Goal: Information Seeking & Learning: Learn about a topic

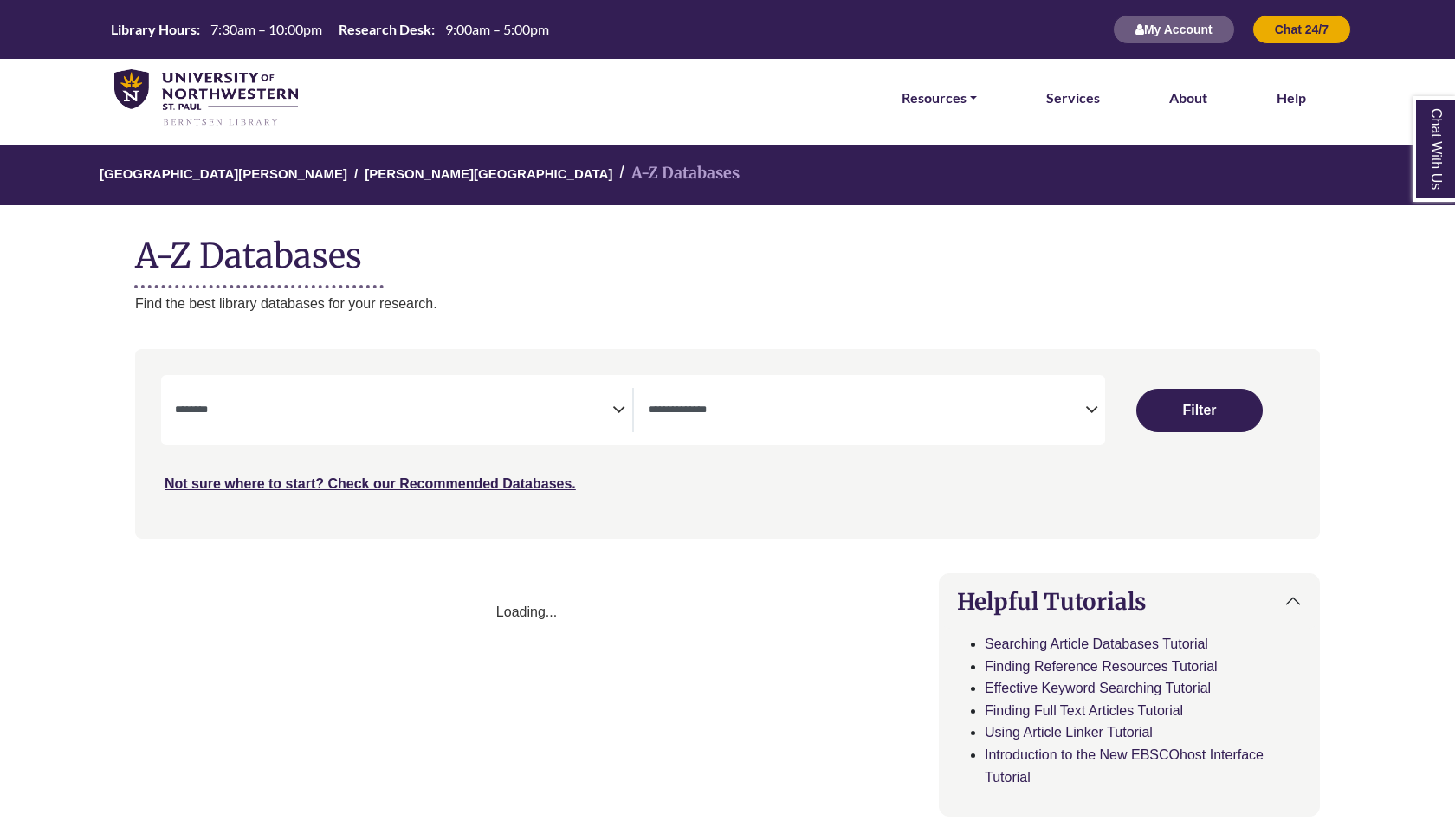
select select "Database Subject Filter"
select select "Database Types Filter"
select select "Database Subject Filter"
select select "Database Types Filter"
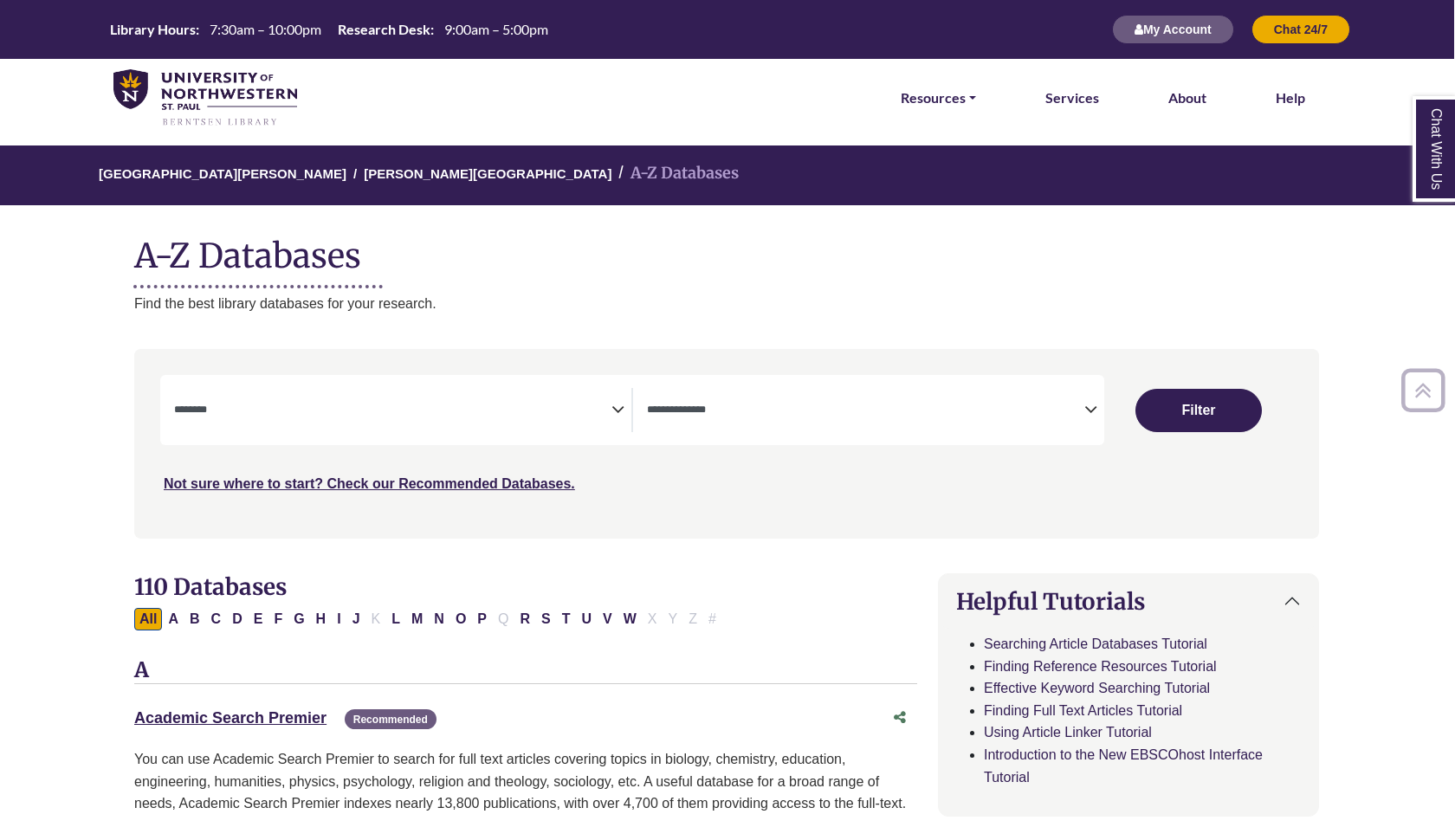
scroll to position [0, 1]
click at [622, 409] on icon "Search filters" at bounding box center [617, 407] width 13 height 26
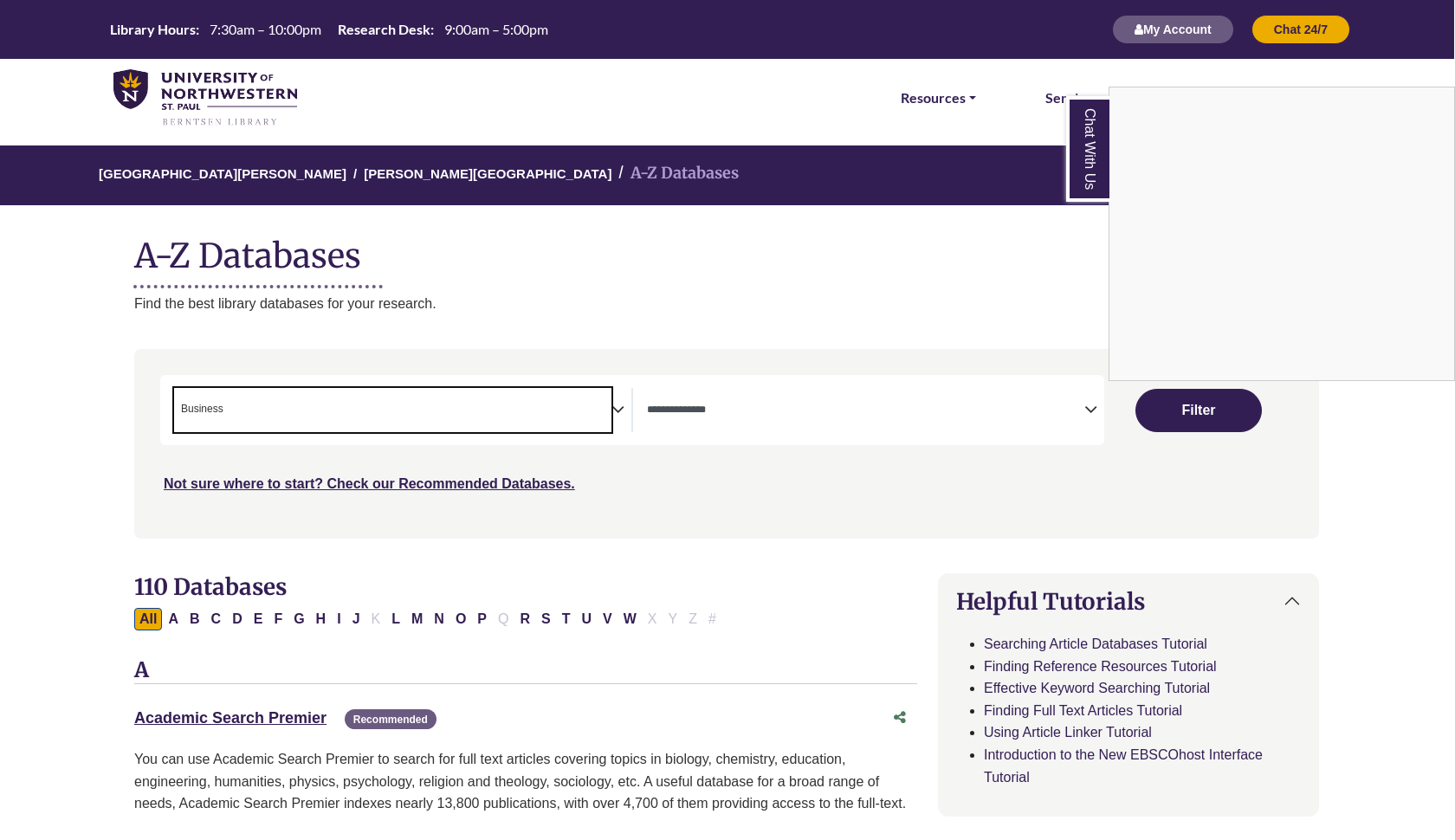
scroll to position [66, 0]
click at [618, 409] on div "Chat With Us" at bounding box center [727, 420] width 1455 height 840
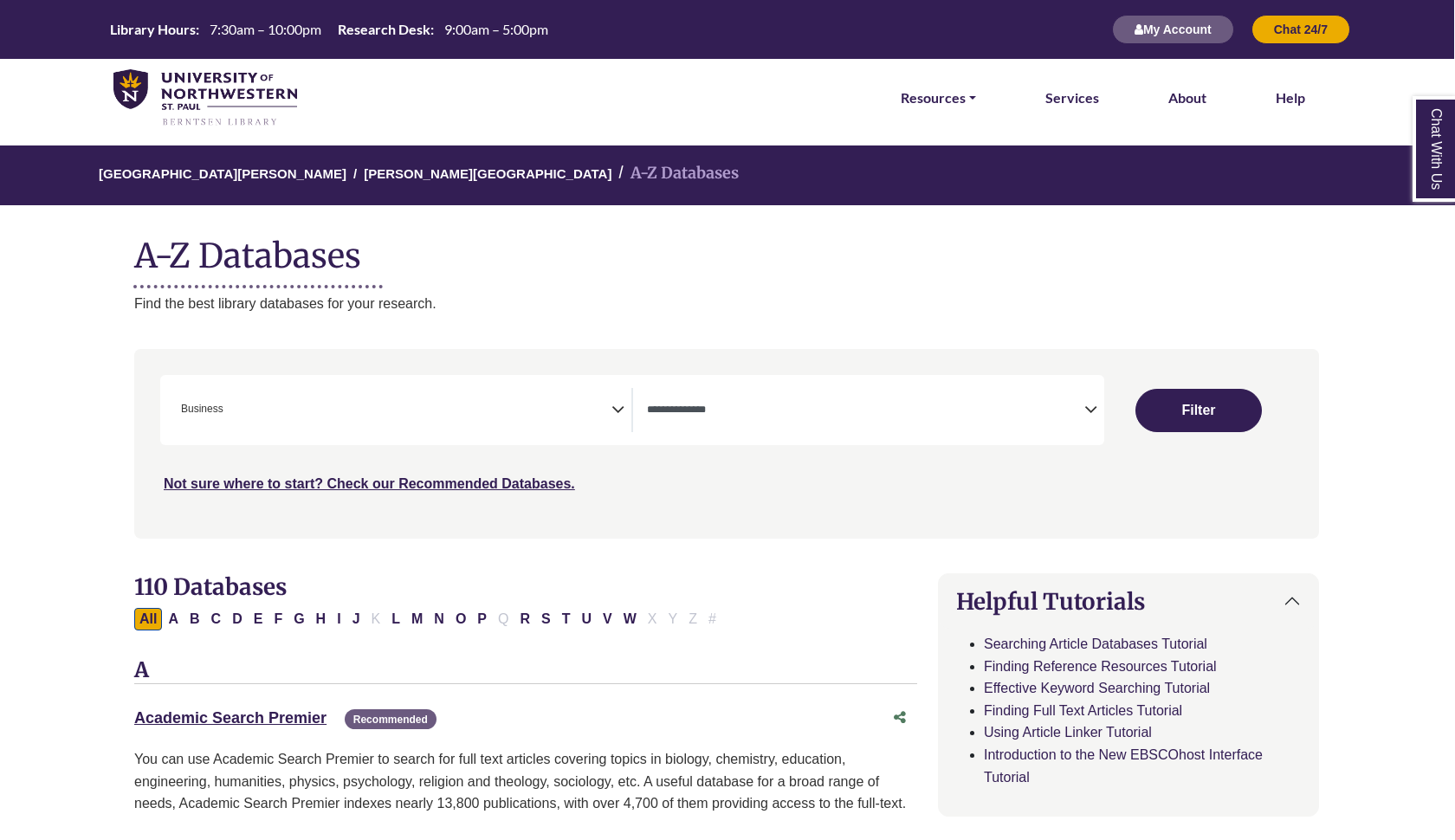
click at [616, 409] on icon "Search filters" at bounding box center [617, 407] width 13 height 26
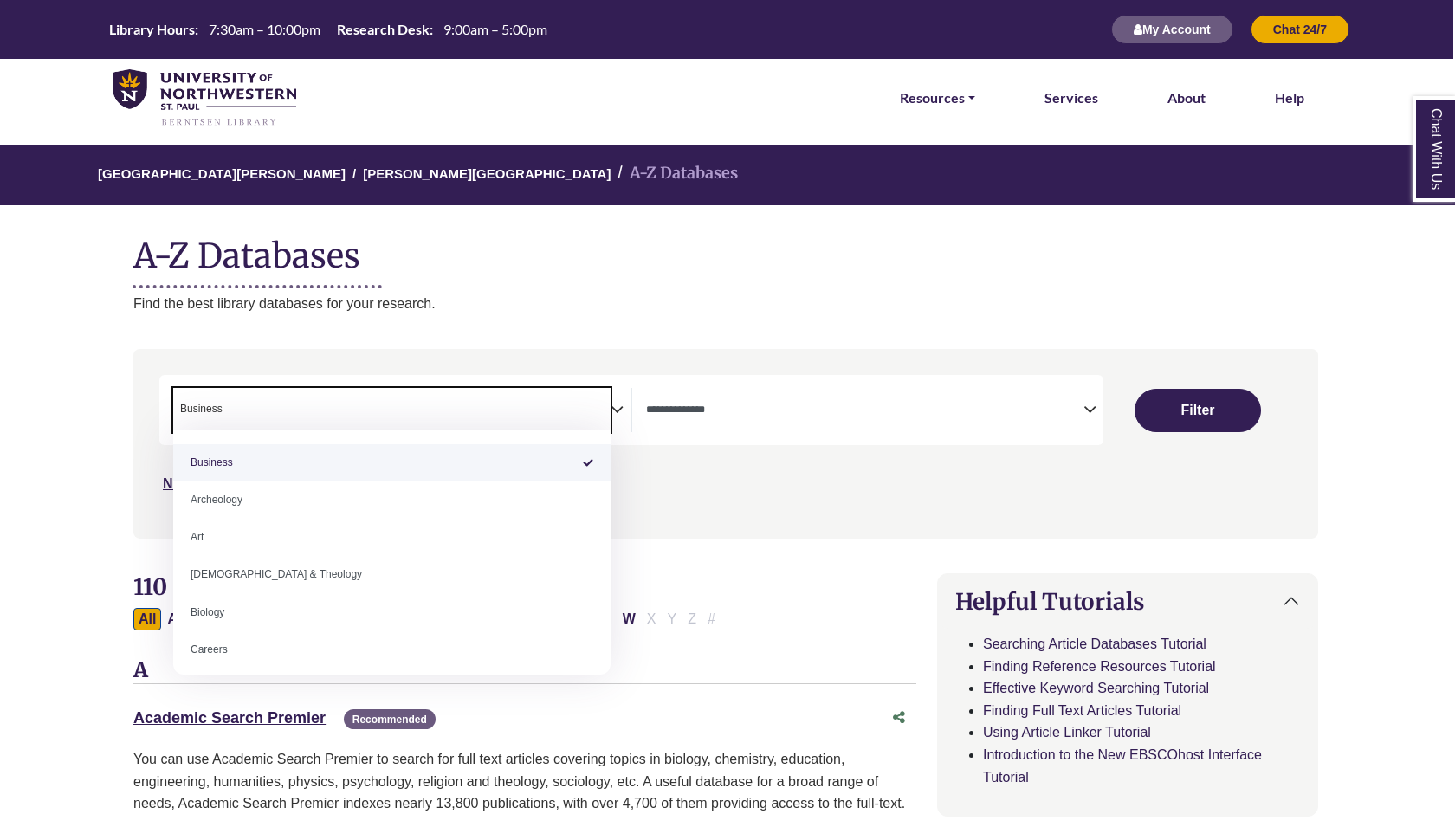
scroll to position [0, 0]
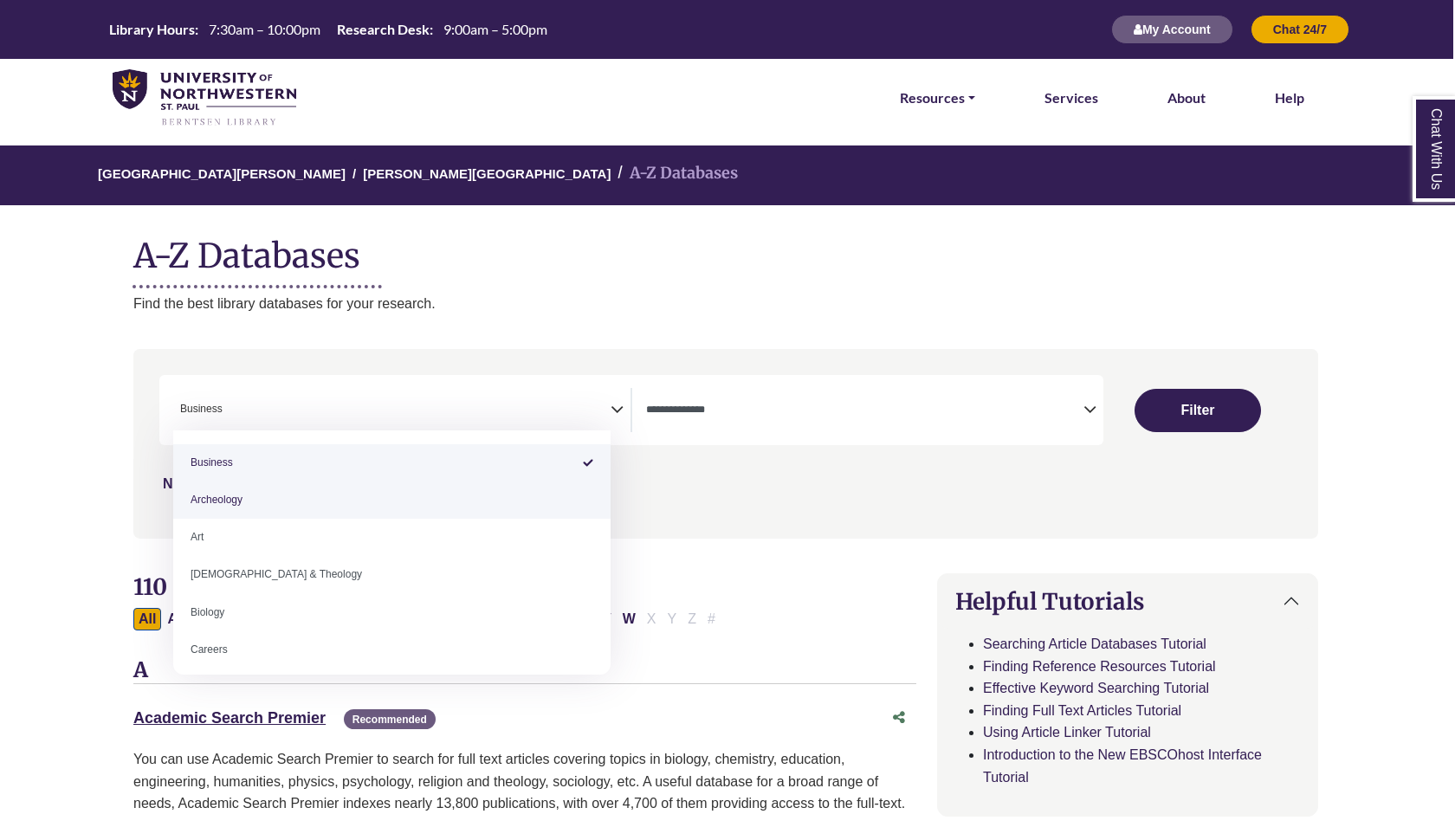
drag, startPoint x: 191, startPoint y: 461, endPoint x: 370, endPoint y: 480, distance: 180.0
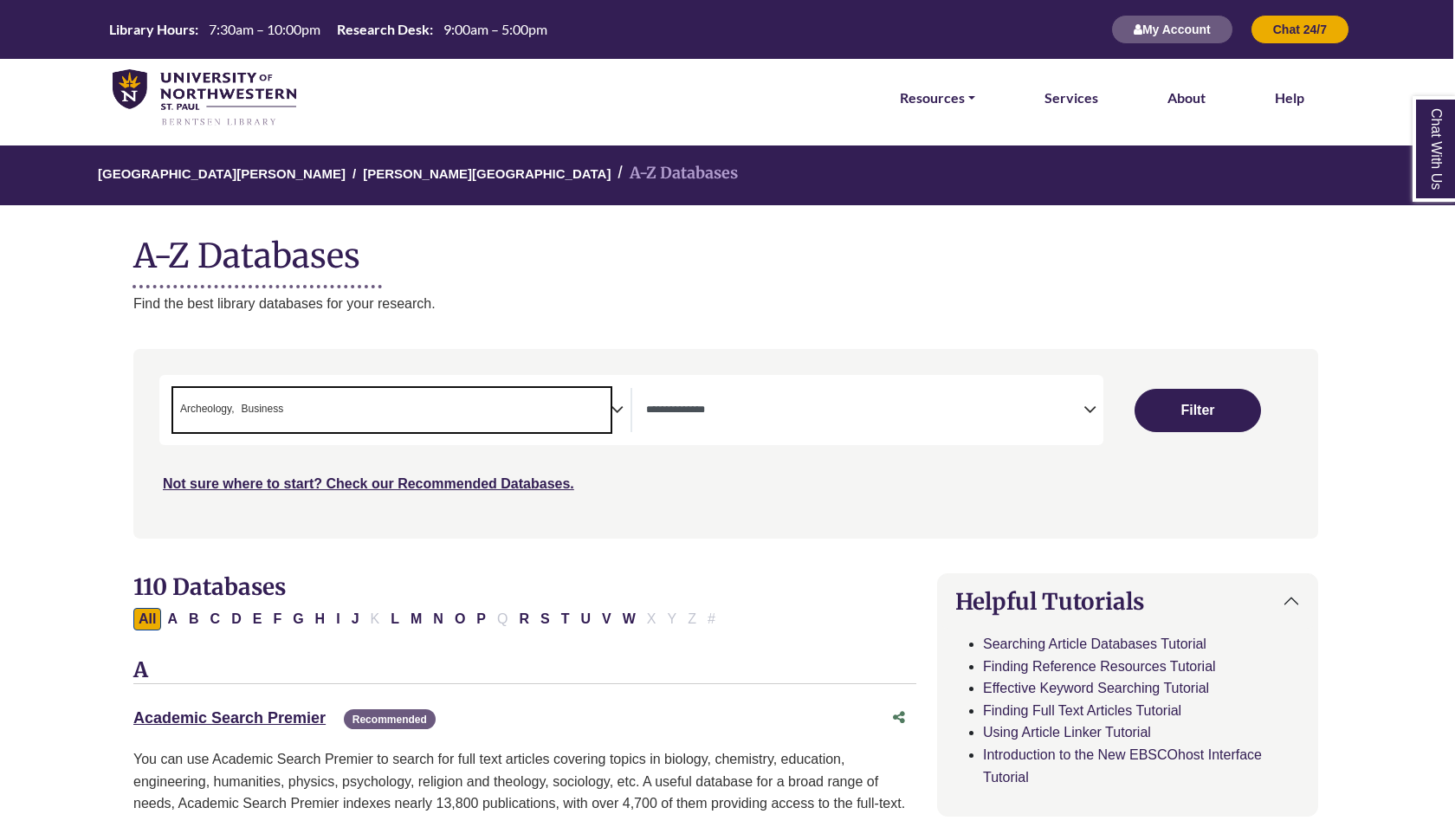
click at [234, 409] on span "Archeology" at bounding box center [207, 409] width 54 height 17
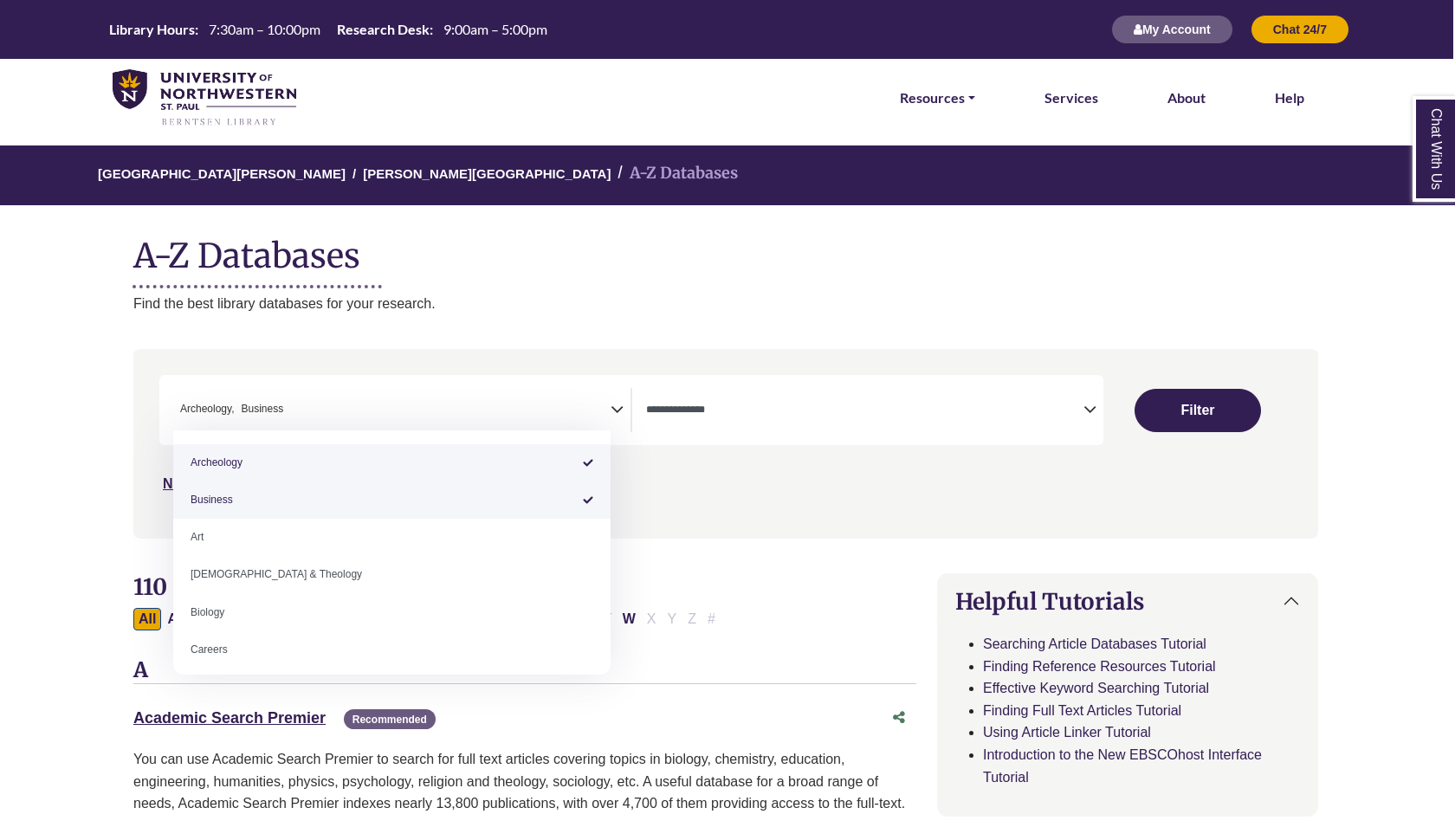
select select "*****"
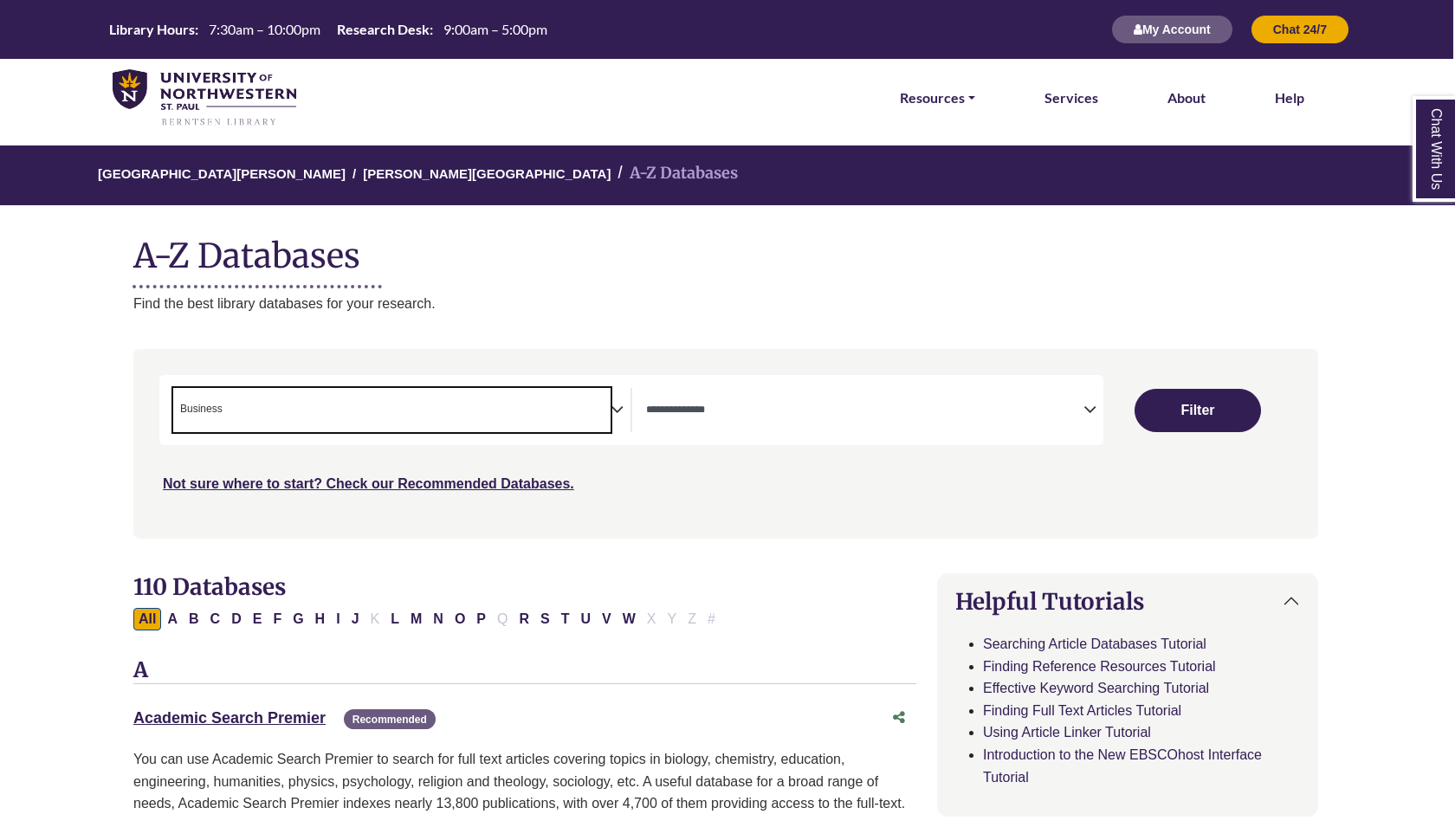
click at [304, 414] on span "× Business" at bounding box center [392, 410] width 437 height 44
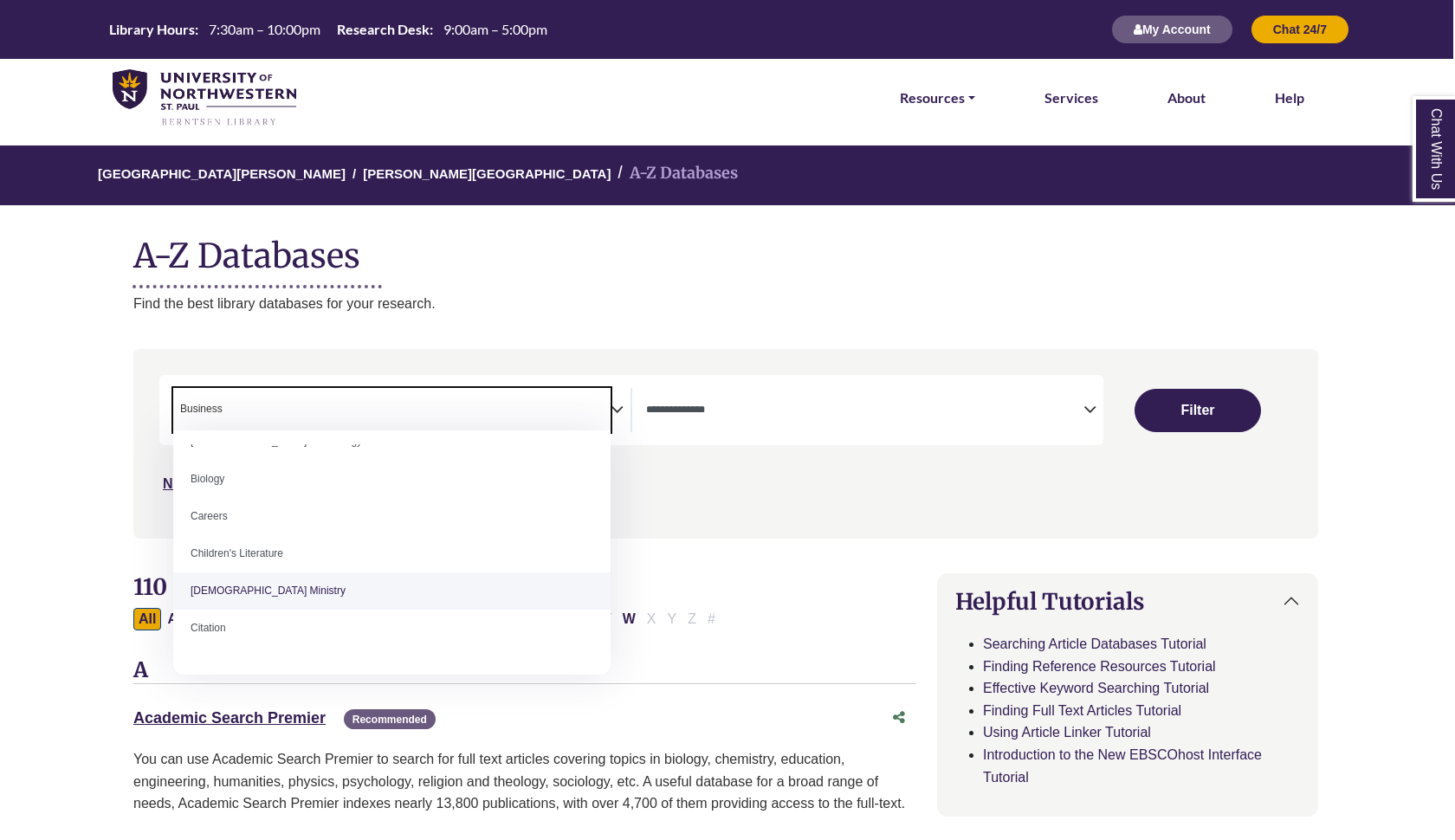
scroll to position [133, 0]
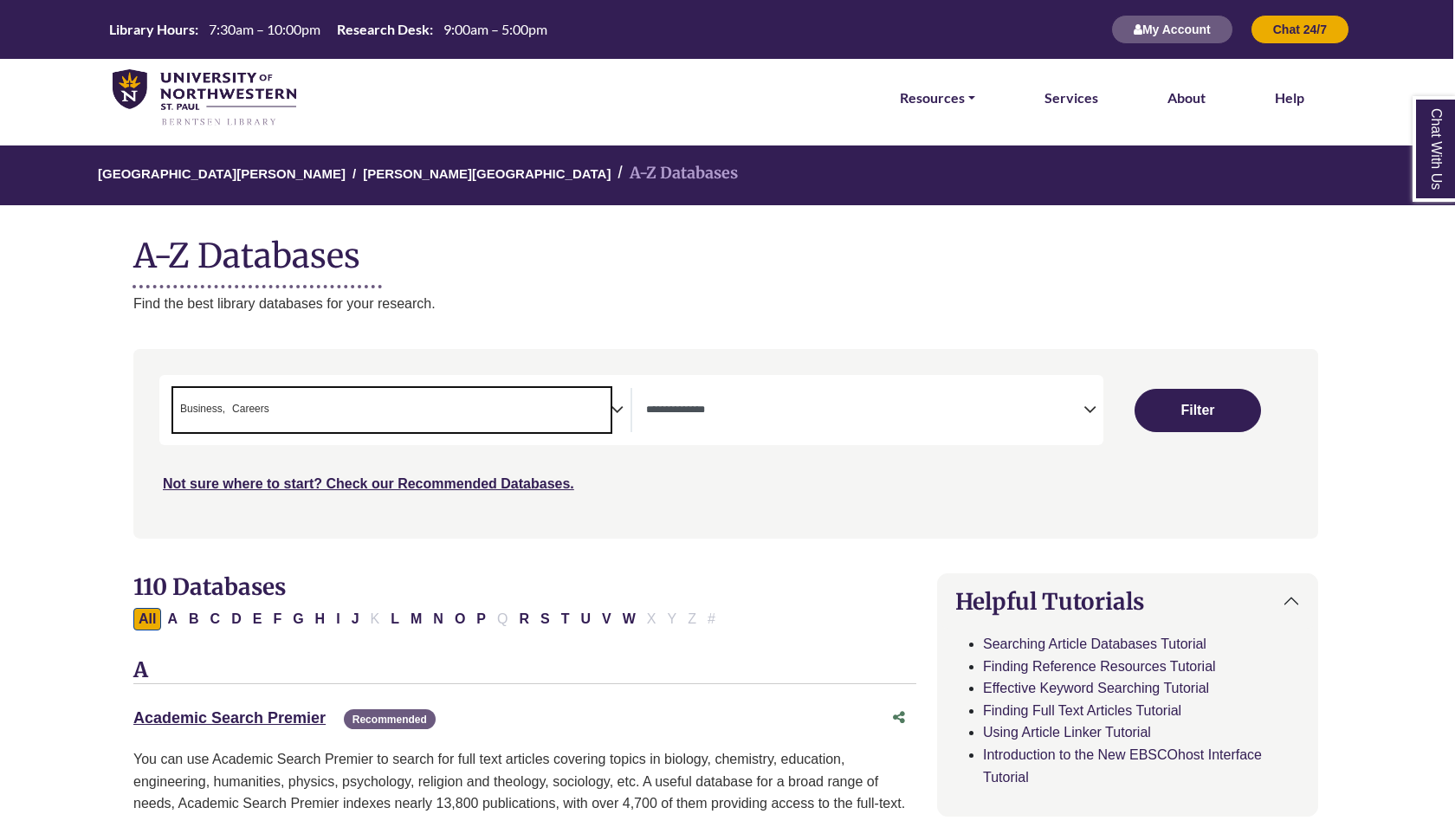
click at [378, 404] on span "× Business × Careers" at bounding box center [392, 410] width 437 height 44
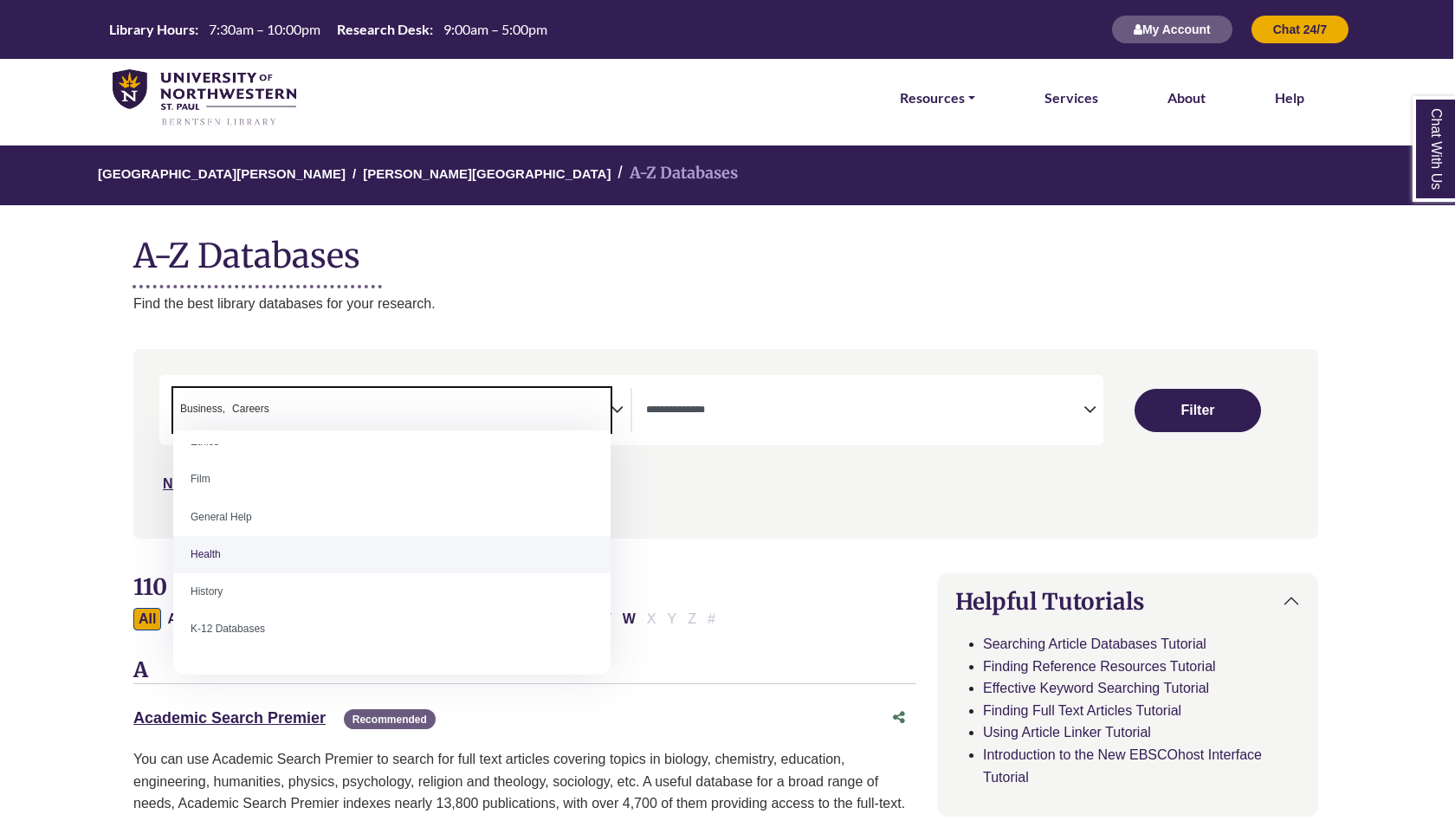
scroll to position [696, 0]
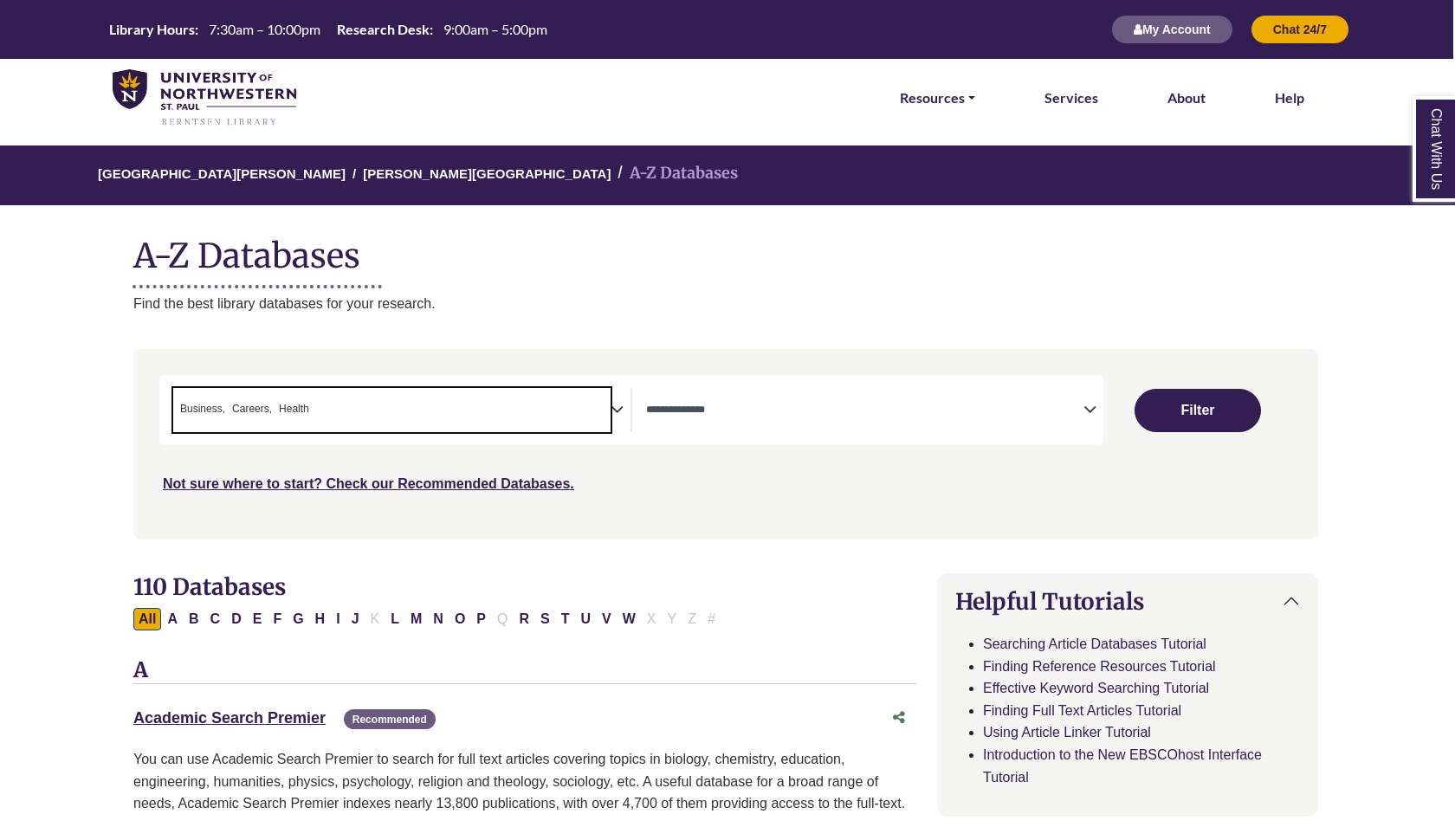
click at [552, 384] on div "**********" at bounding box center [631, 410] width 944 height 70
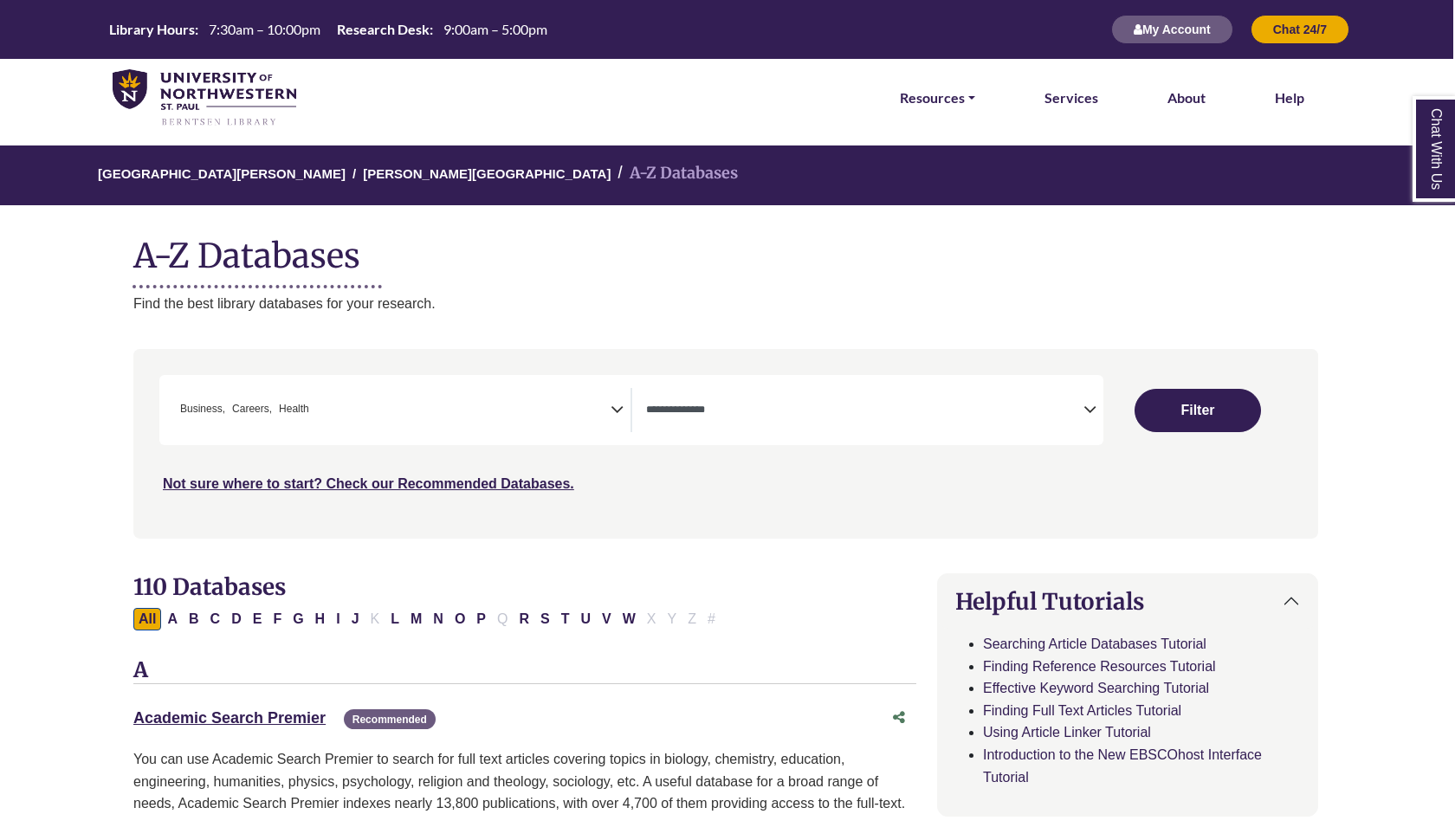
click at [546, 392] on span "× Business × Careers × Health" at bounding box center [392, 410] width 437 height 44
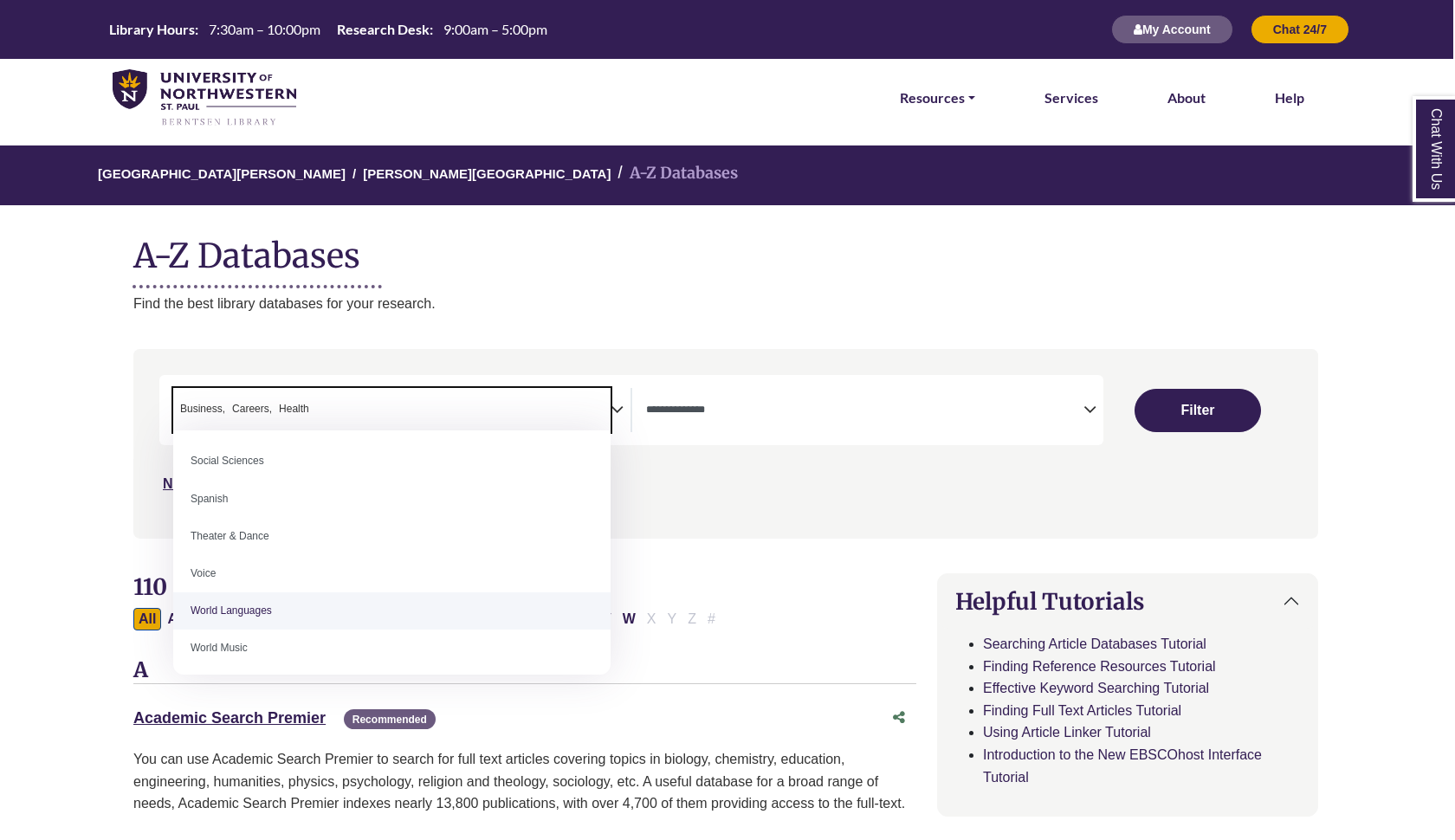
scroll to position [1533, 0]
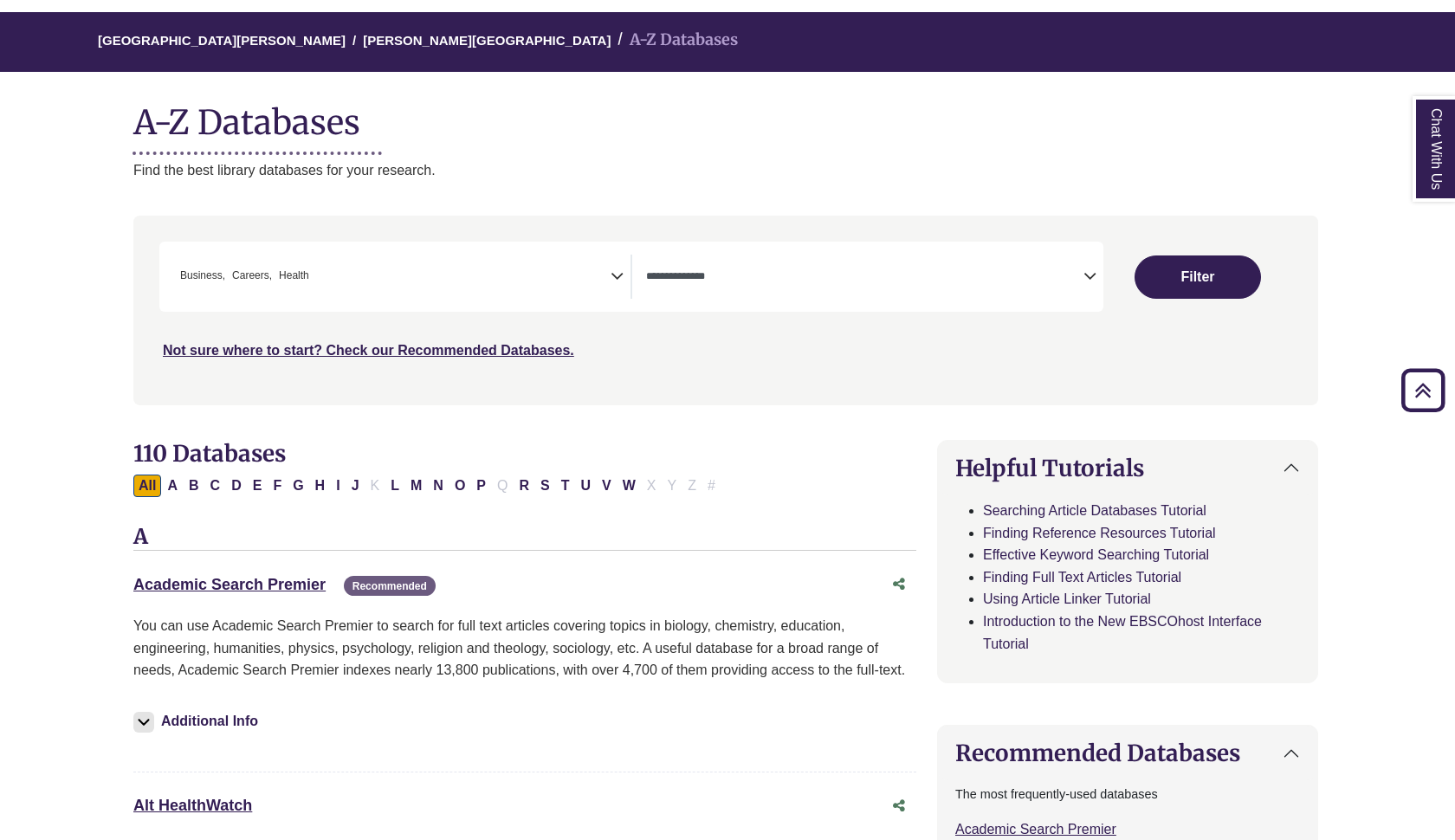
scroll to position [131, 2]
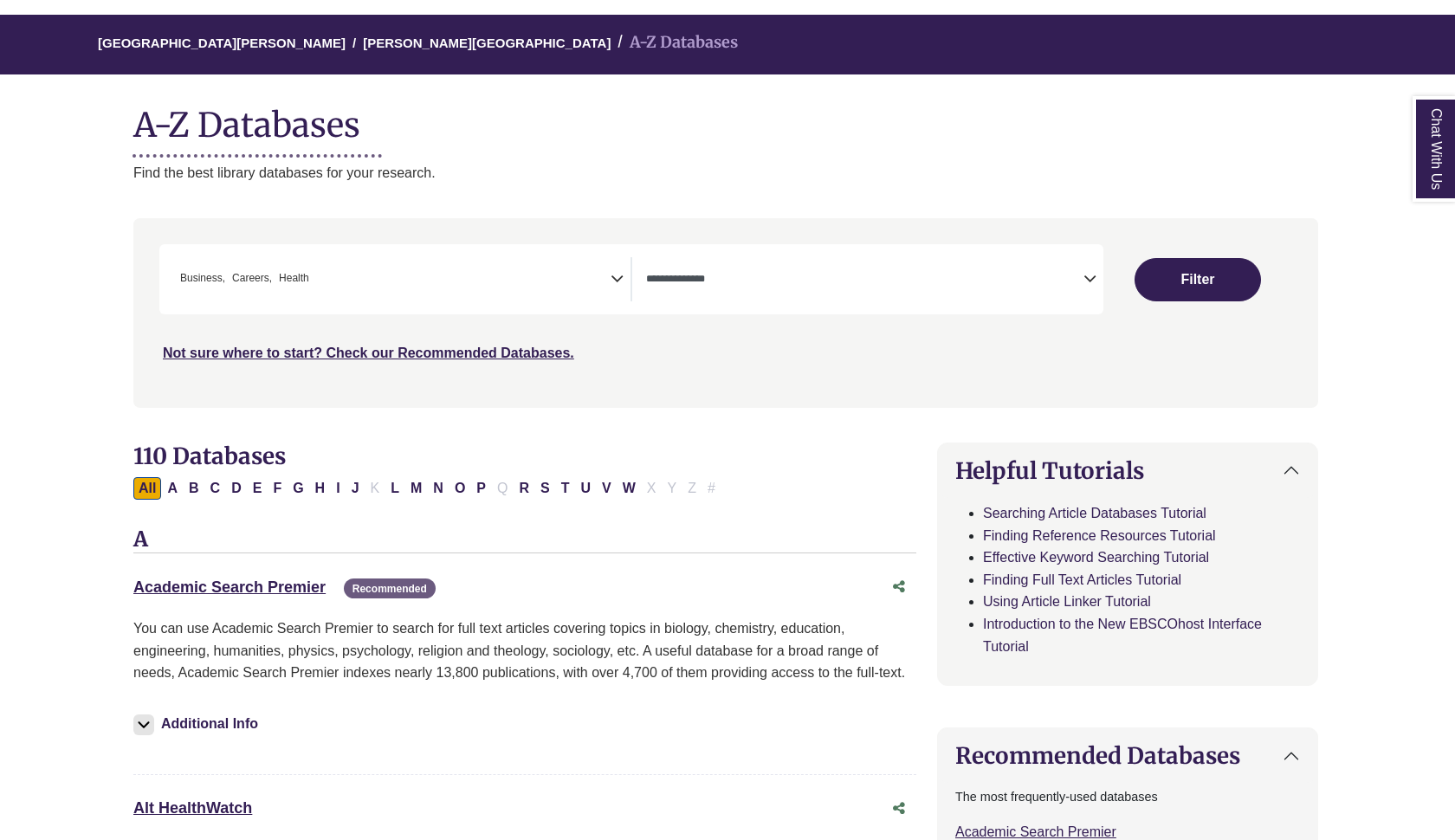
click at [1088, 268] on icon "Search filters" at bounding box center [1090, 276] width 13 height 26
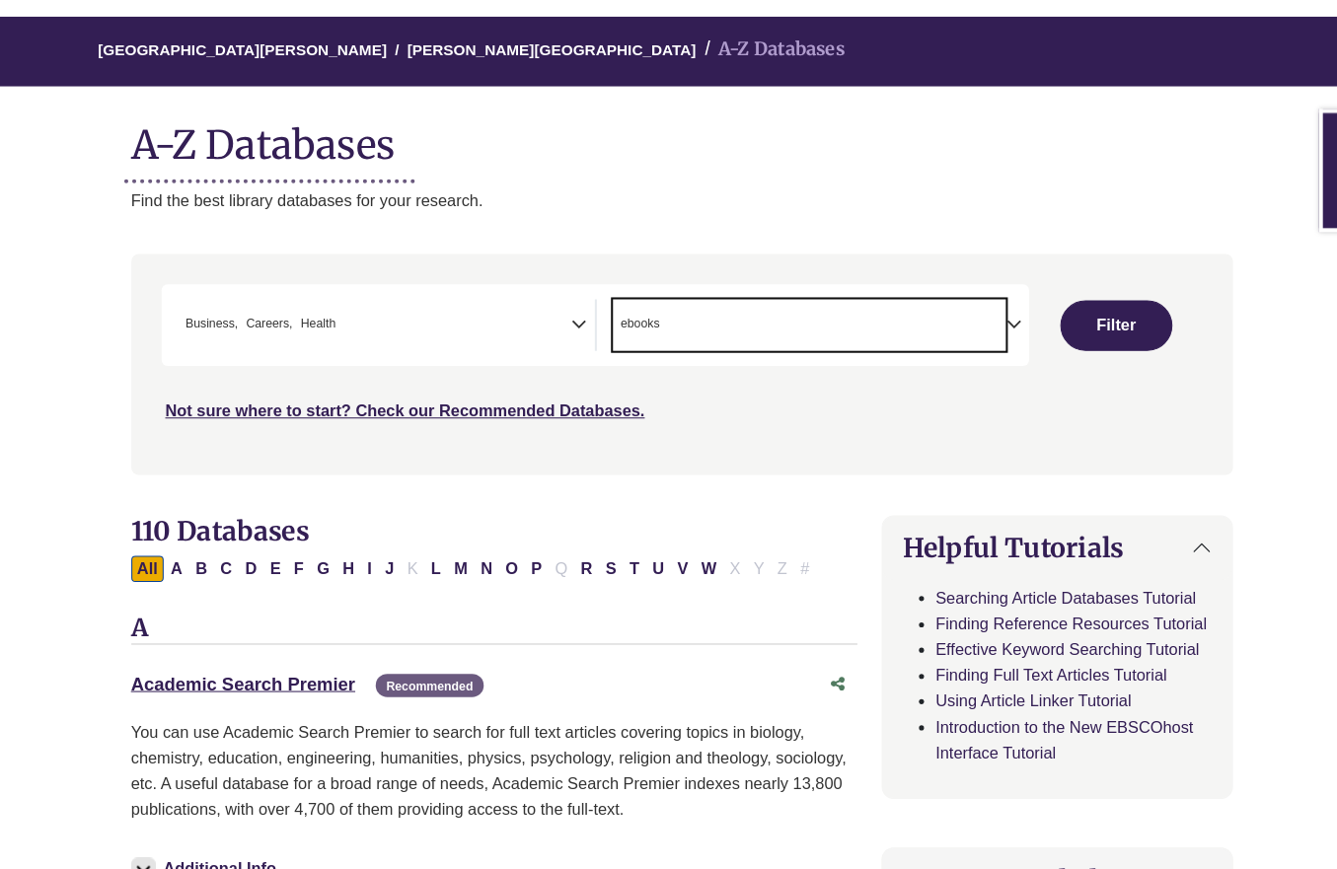
scroll to position [19, 0]
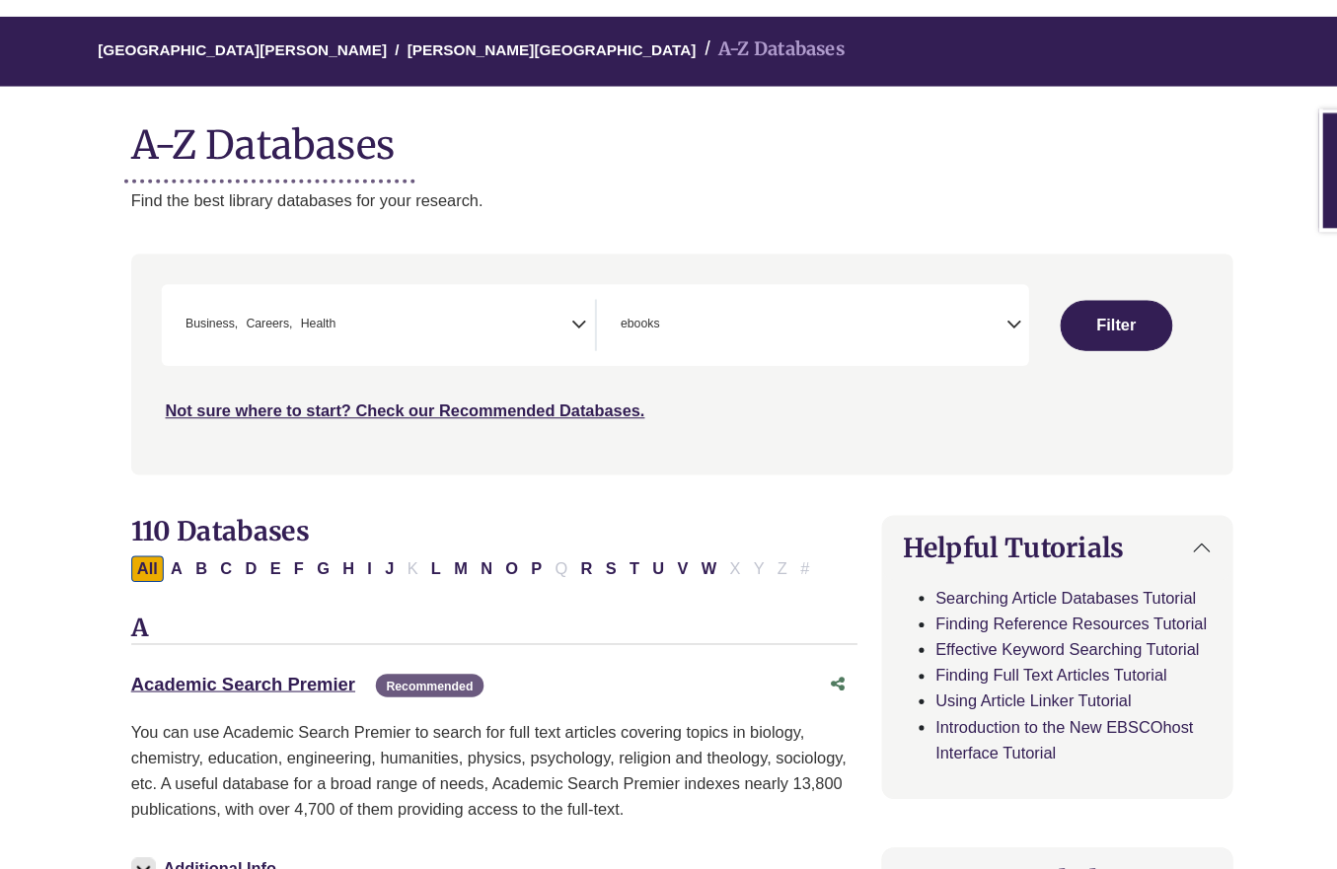
click at [990, 318] on icon "Search filters" at bounding box center [990, 318] width 15 height 30
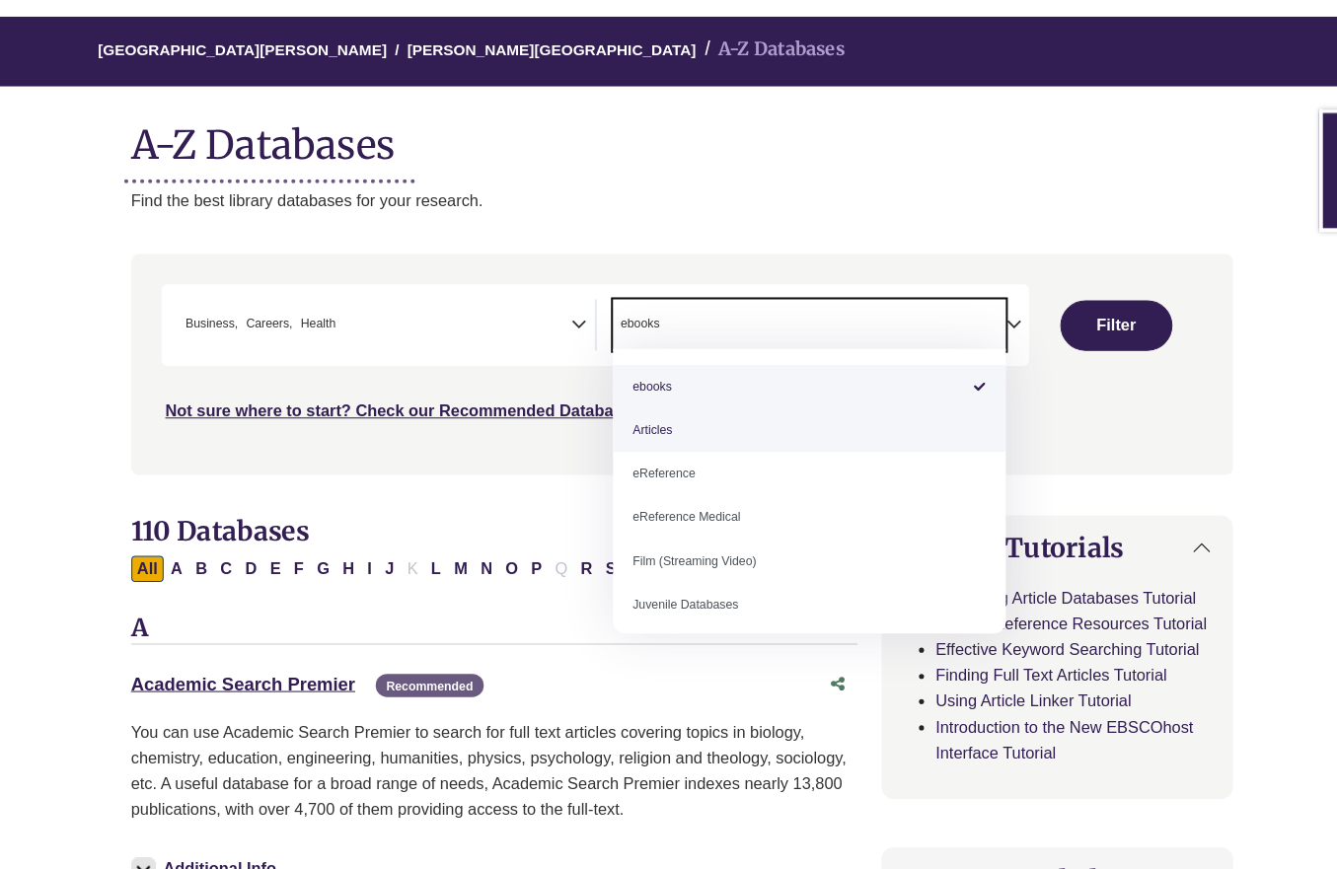
select select "*****"
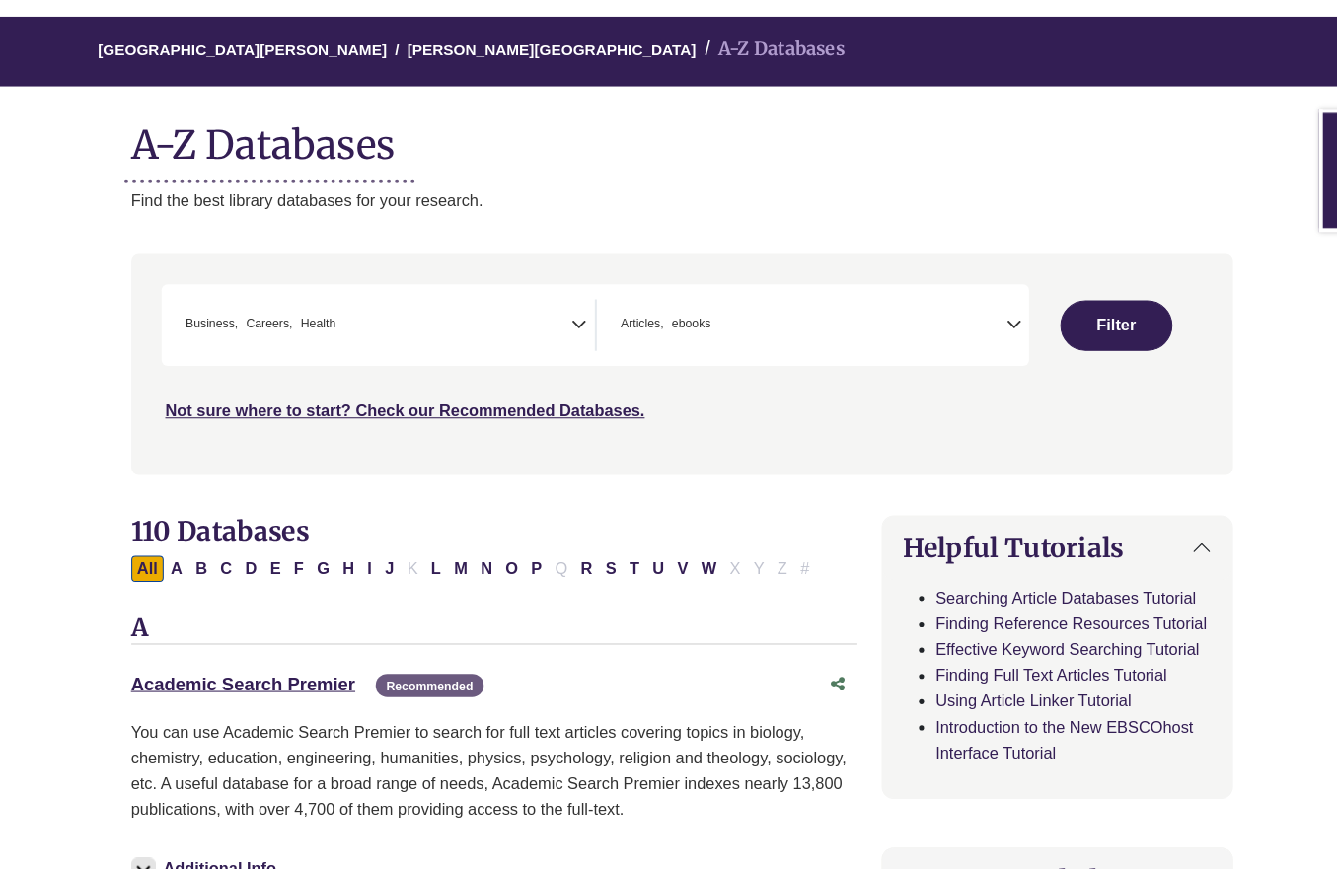
click at [988, 313] on icon "Search filters" at bounding box center [990, 318] width 15 height 30
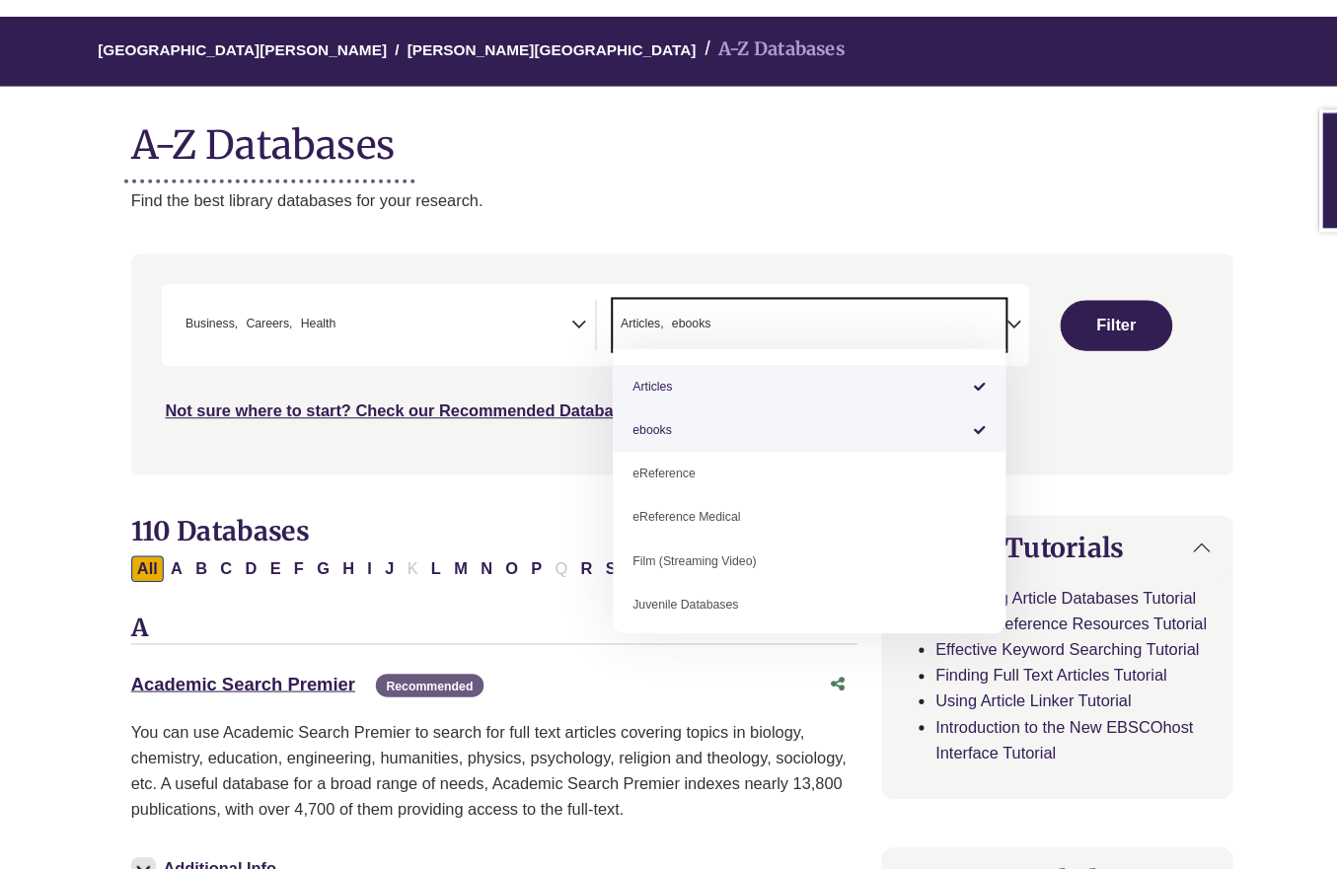
scroll to position [0, 0]
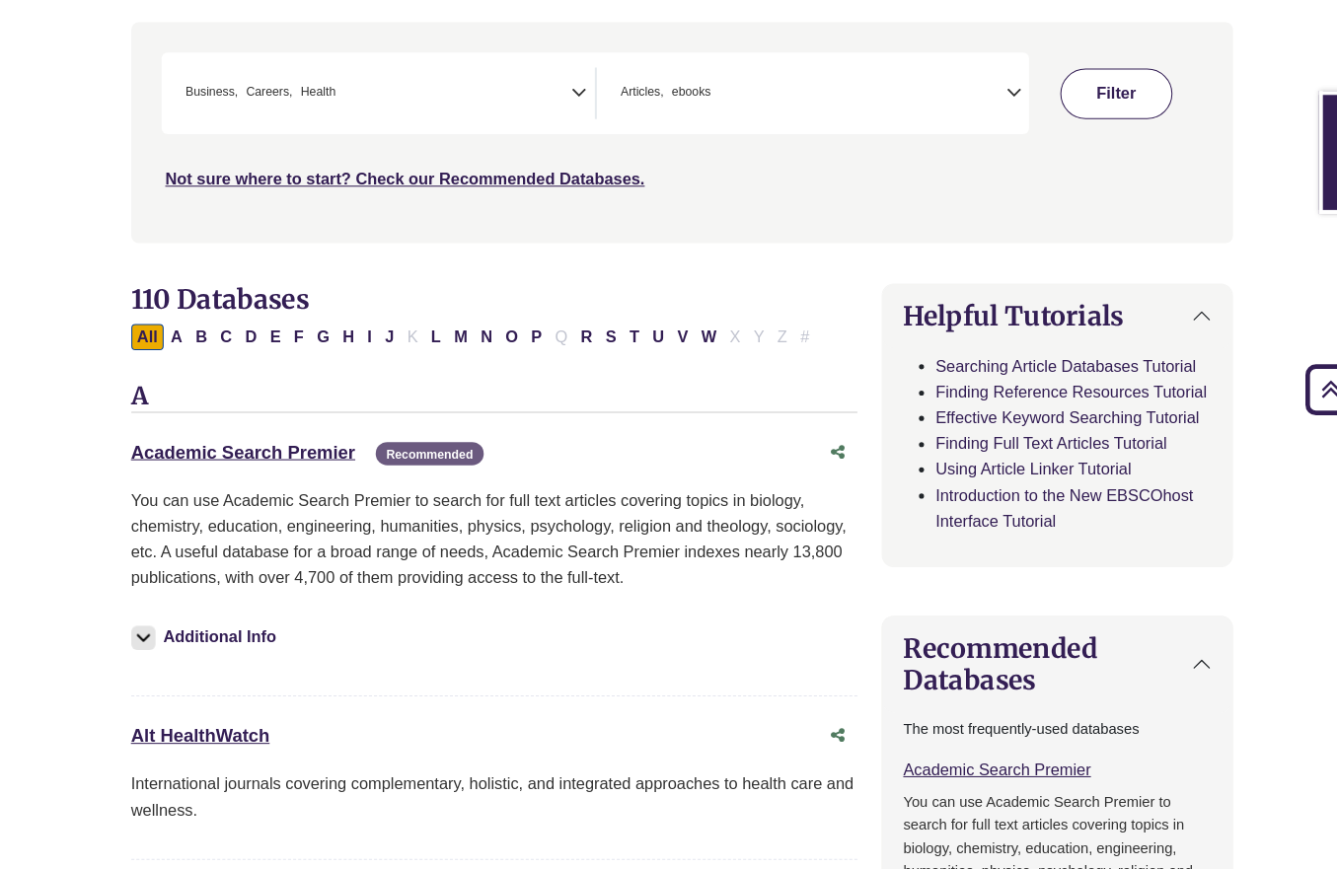
click at [1089, 105] on button "Filter" at bounding box center [1091, 112] width 110 height 49
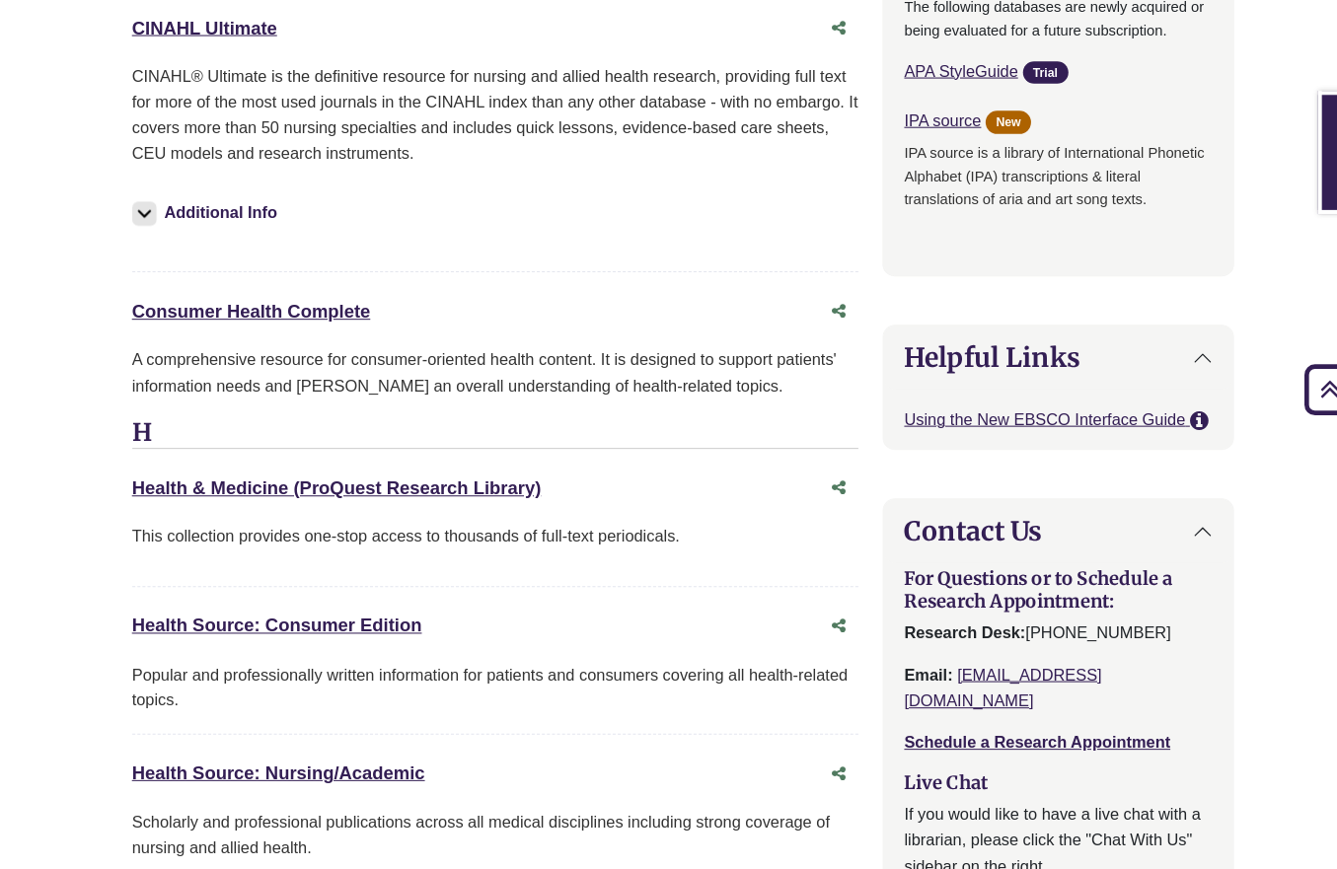
scroll to position [2163, 0]
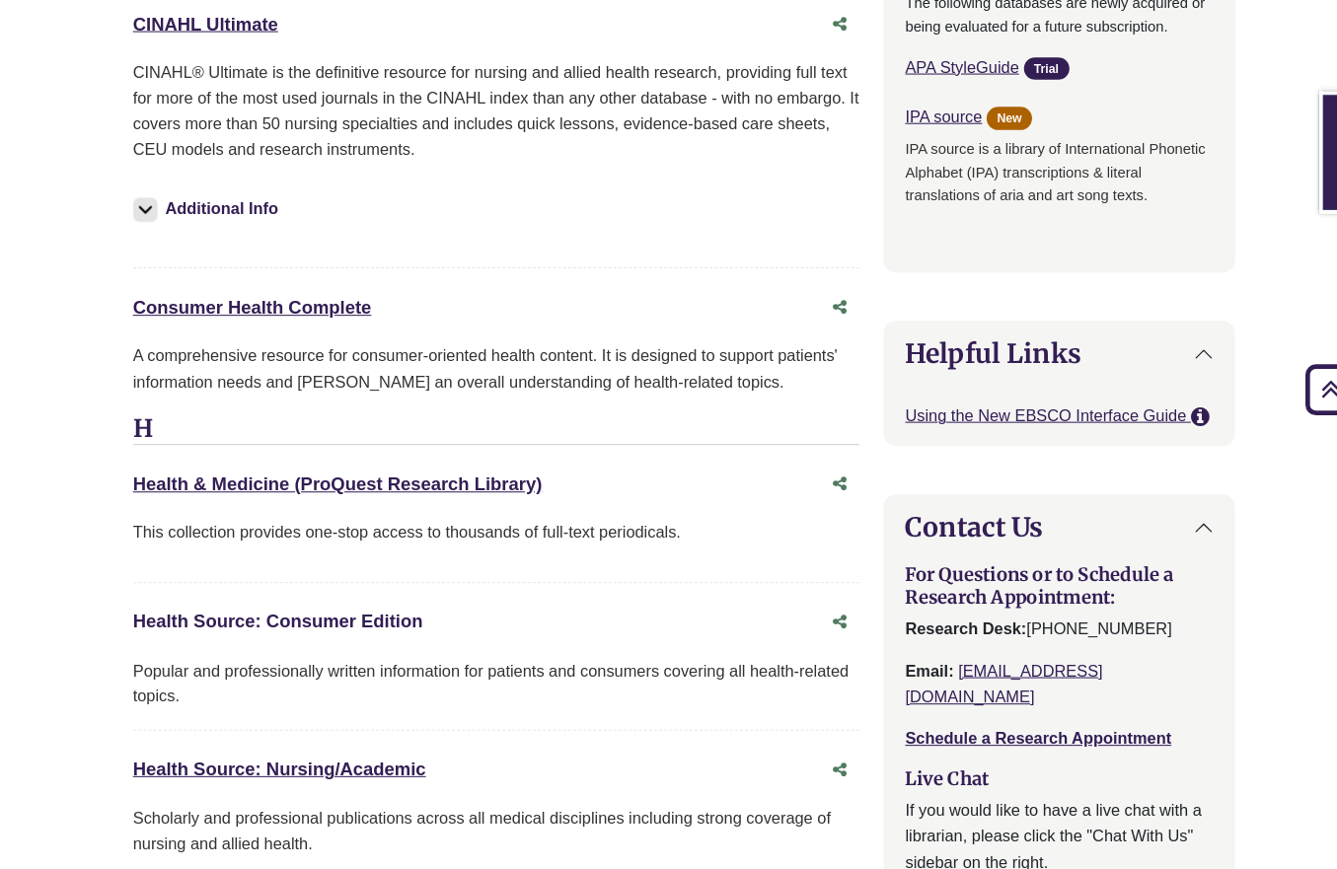
click at [264, 619] on link "Health Source: Consumer Edition This link opens in a new window" at bounding box center [271, 629] width 283 height 20
